Goal: Information Seeking & Learning: Learn about a topic

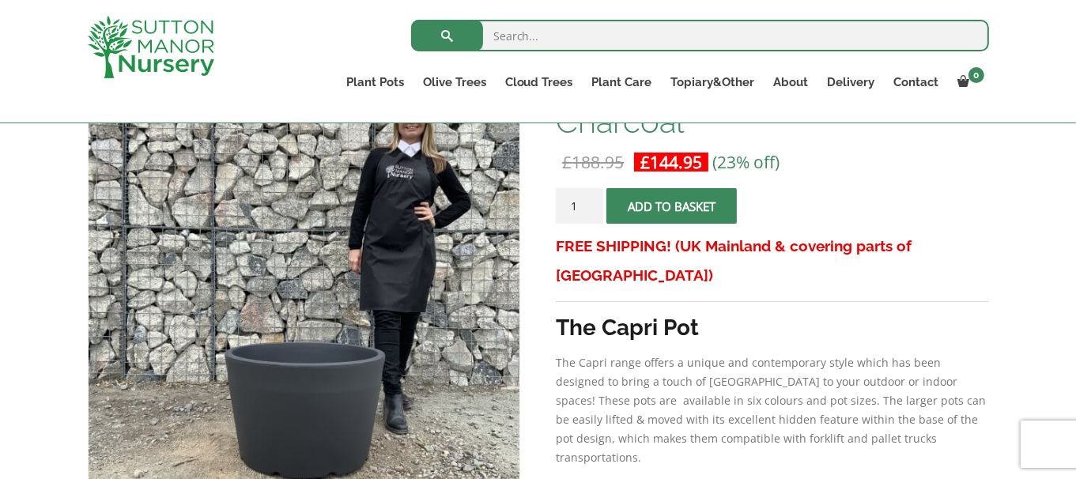
scroll to position [262, 0]
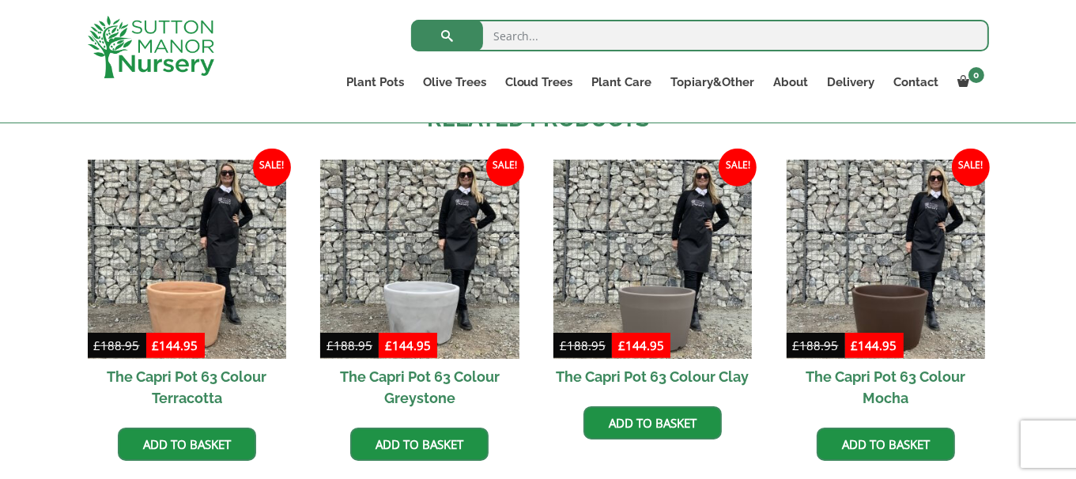
scroll to position [947, 0]
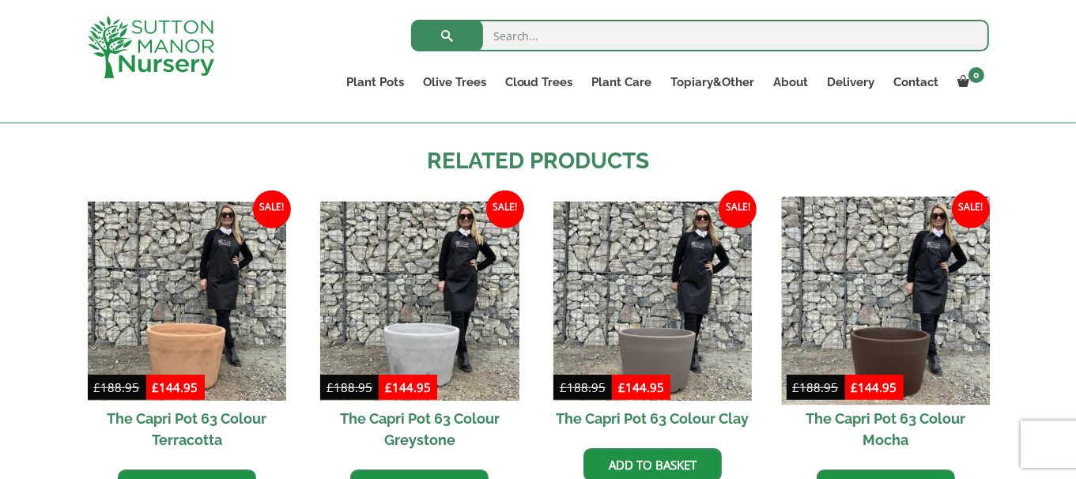
click at [888, 289] on img at bounding box center [885, 301] width 209 height 209
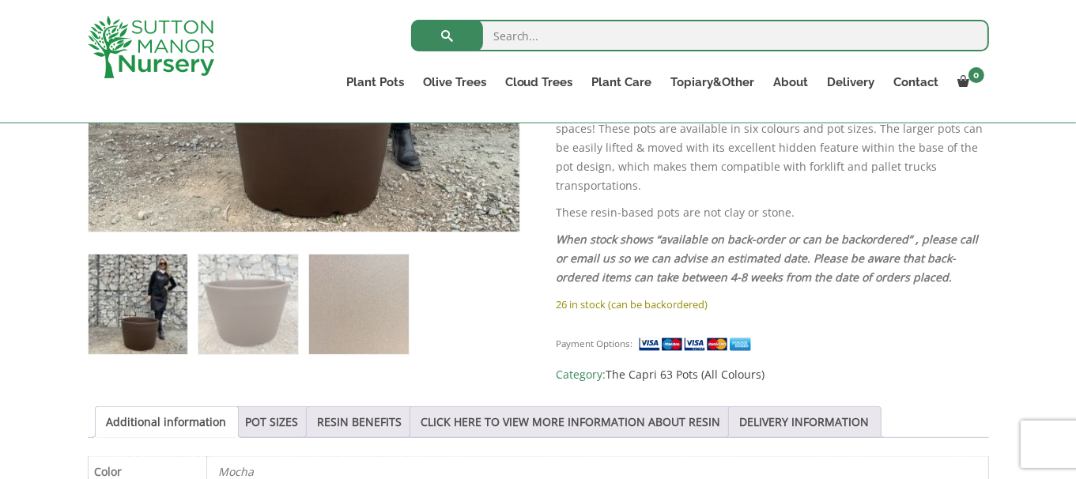
scroll to position [580, 0]
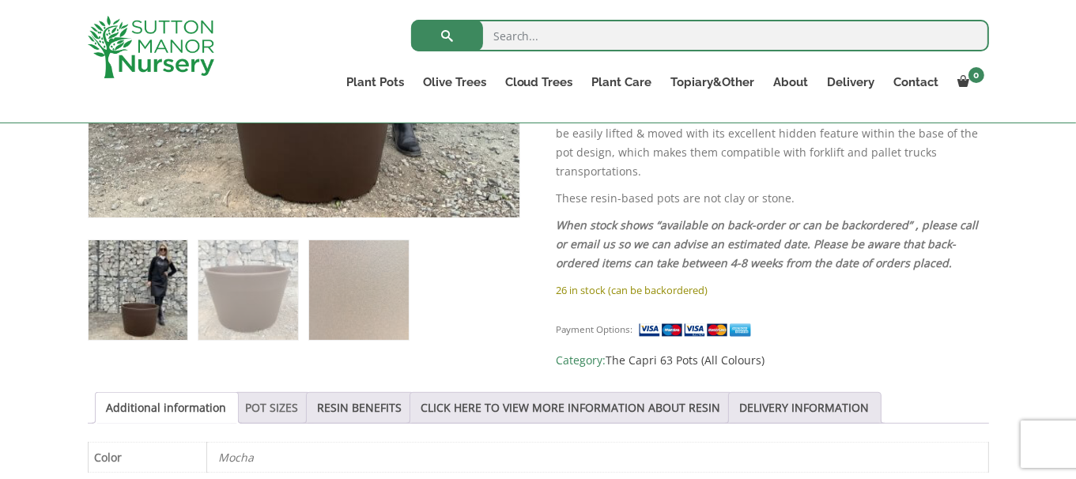
click at [278, 398] on link "POT SIZES" at bounding box center [272, 408] width 53 height 30
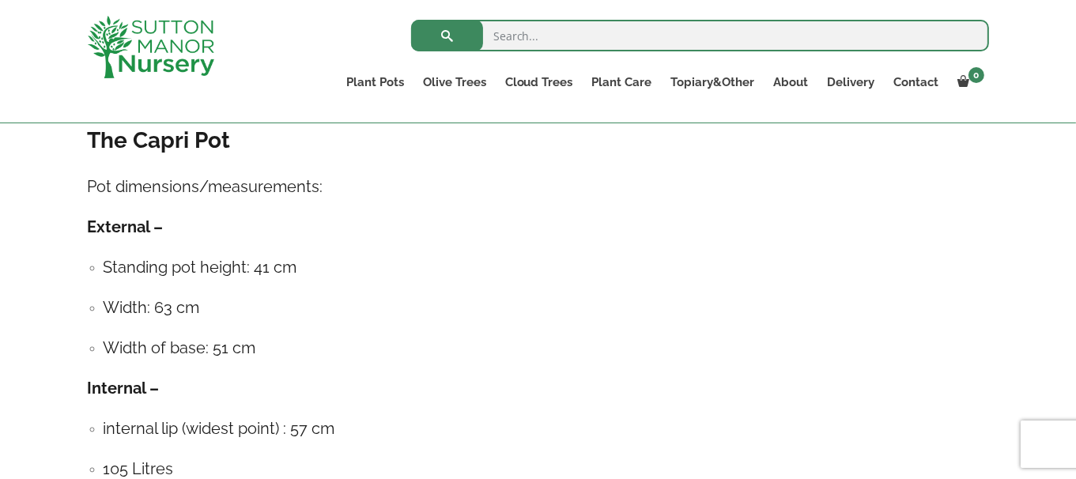
scroll to position [906, 0]
